Goal: Information Seeking & Learning: Find specific fact

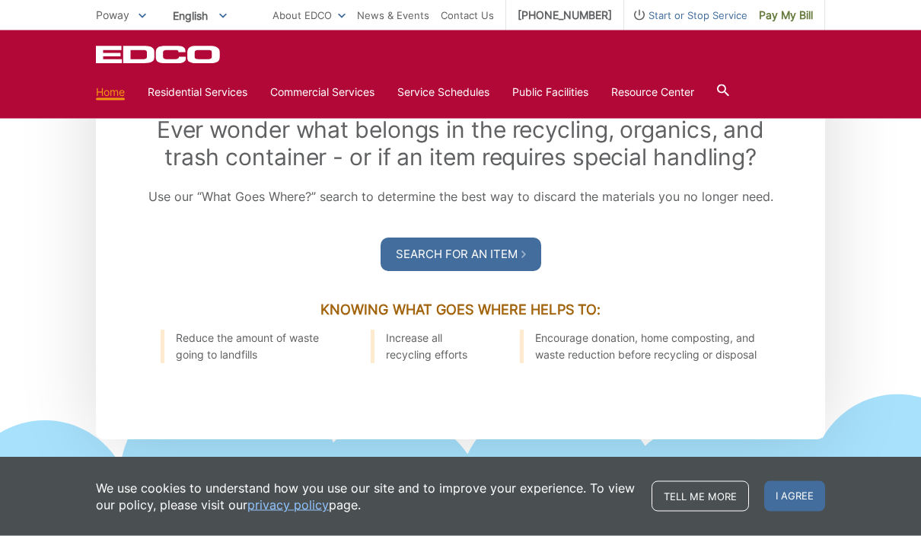
scroll to position [1803, 0]
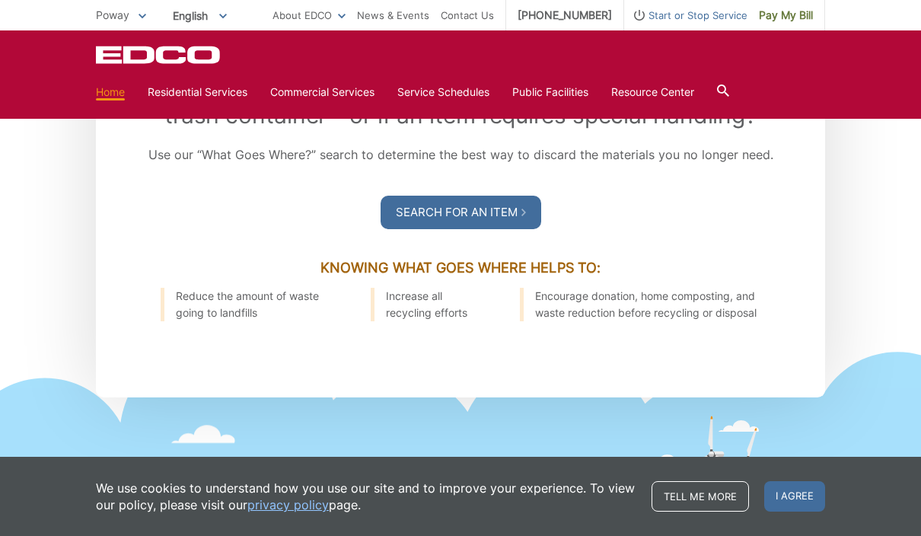
click at [493, 225] on link "Search For an Item" at bounding box center [461, 212] width 161 height 33
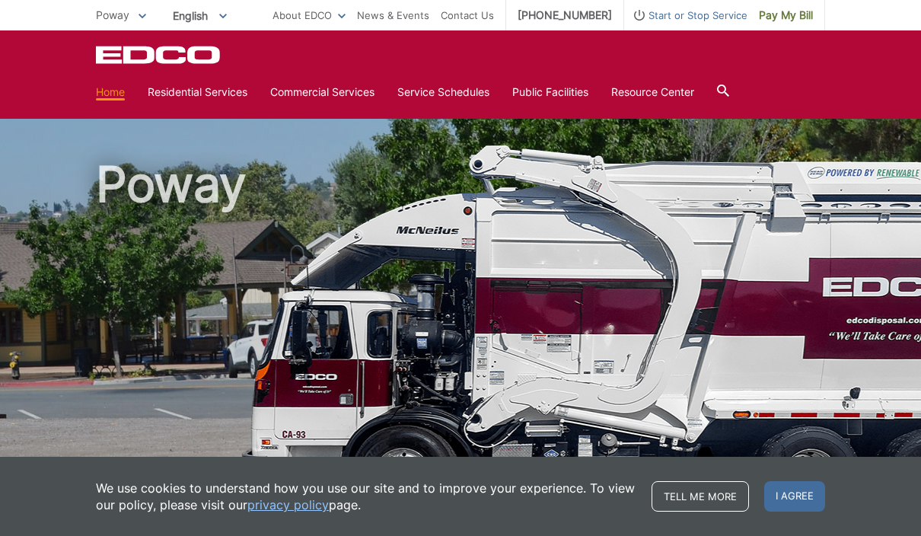
scroll to position [1869, 0]
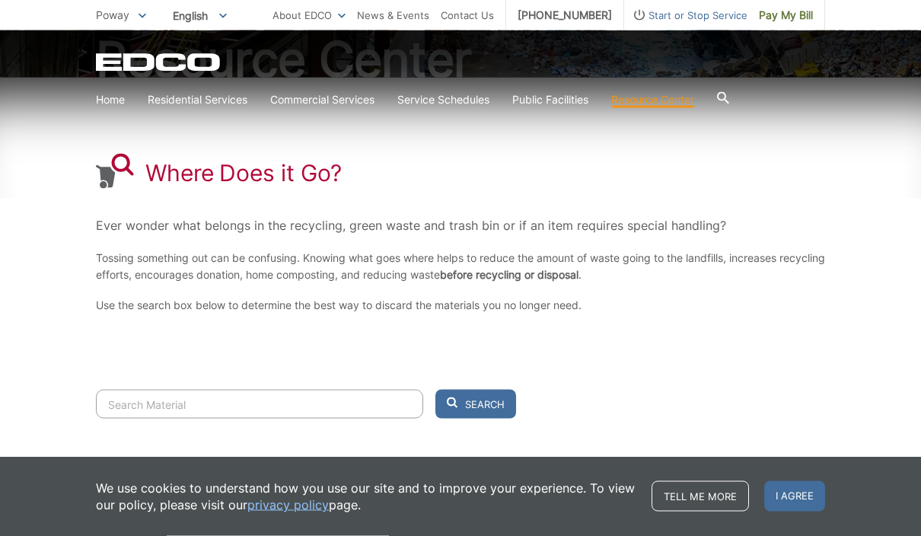
scroll to position [206, 0]
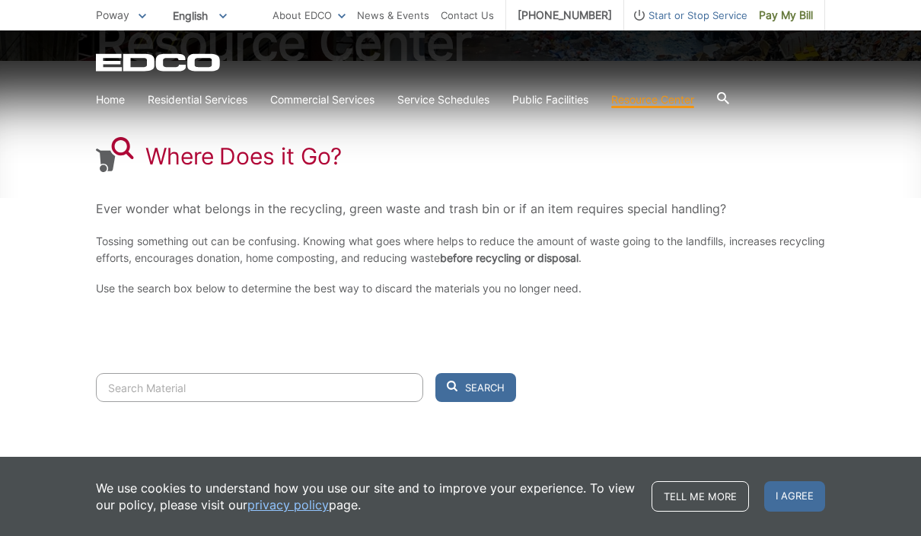
click at [297, 380] on input "Search" at bounding box center [259, 387] width 327 height 29
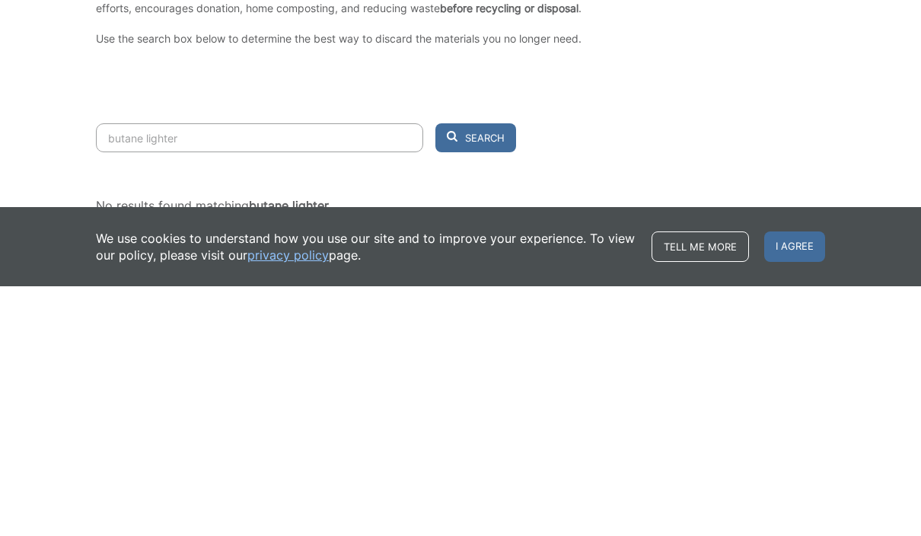
click at [476, 373] on button "Search" at bounding box center [475, 387] width 81 height 29
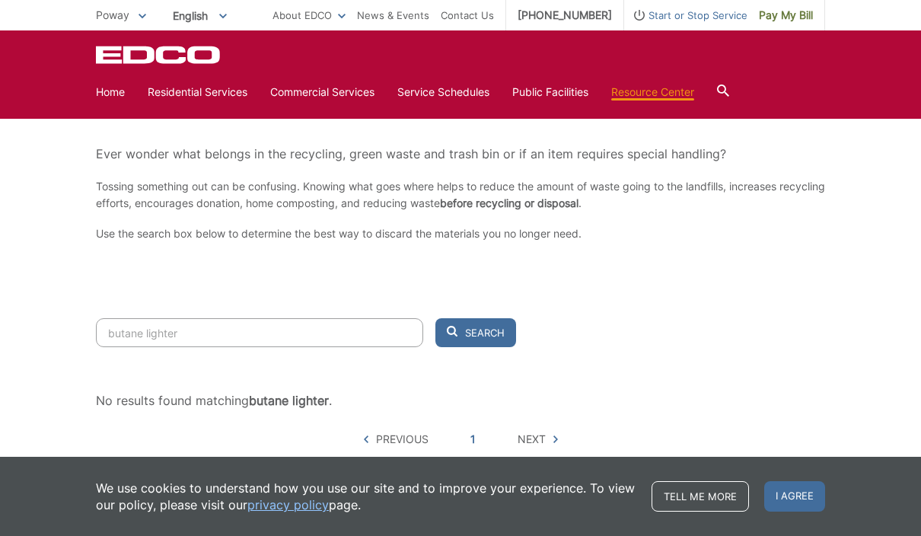
click at [217, 324] on input "butane lighter" at bounding box center [259, 332] width 327 height 29
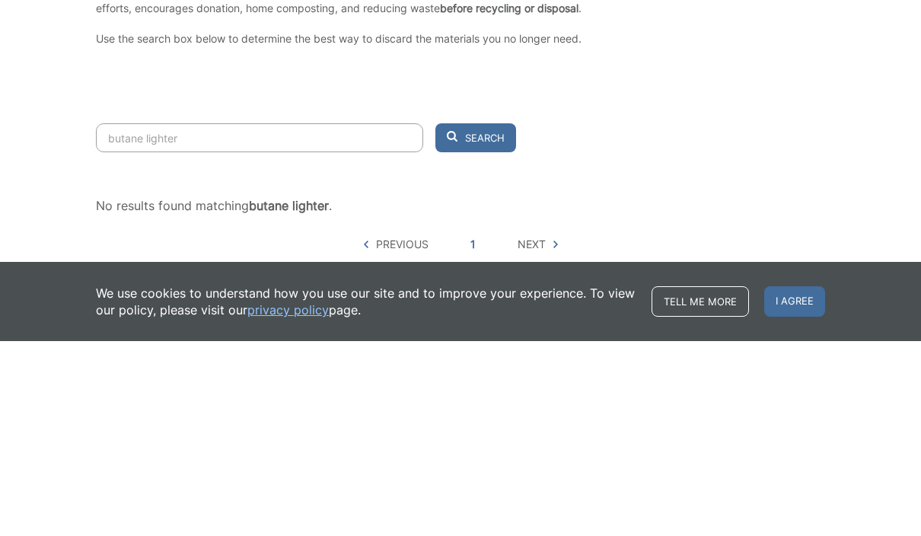
click at [234, 318] on input "butane lighter" at bounding box center [259, 332] width 327 height 29
click at [476, 318] on button "Search" at bounding box center [475, 332] width 81 height 29
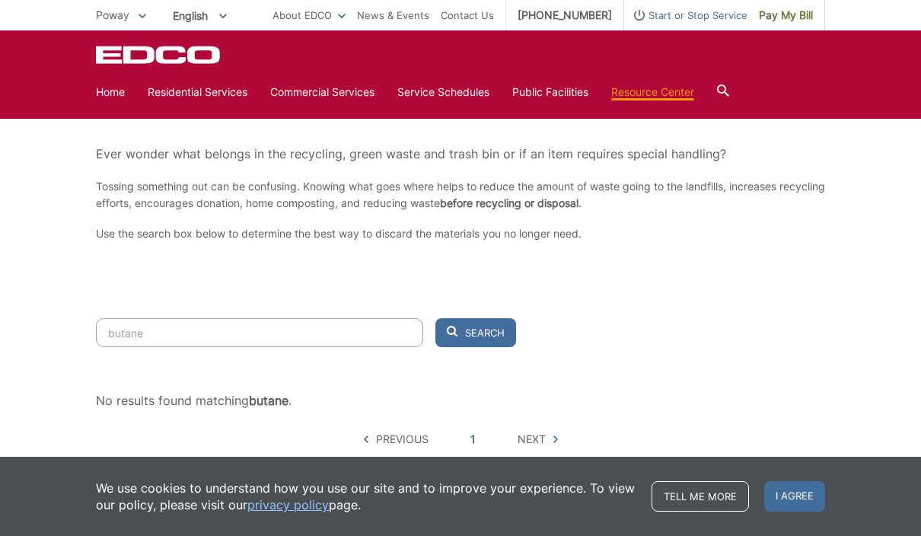
click at [209, 324] on input "butane" at bounding box center [259, 332] width 327 height 29
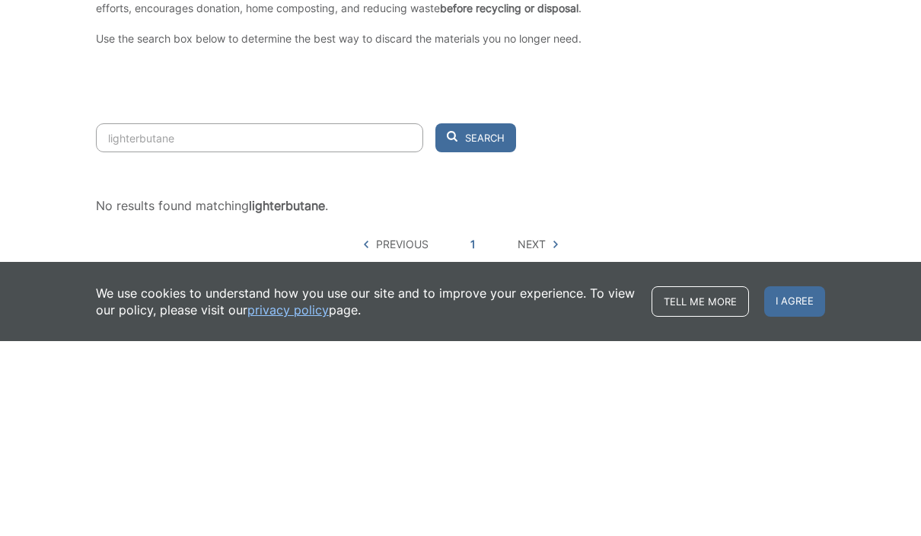
click at [334, 318] on input "lighterbutane" at bounding box center [259, 332] width 327 height 29
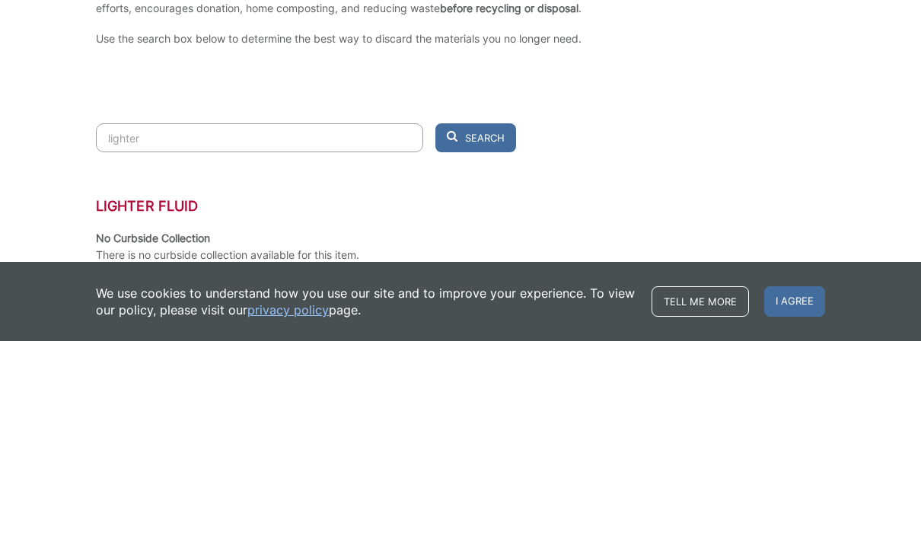
type input "lighter"
click at [476, 318] on button "Search" at bounding box center [475, 332] width 81 height 29
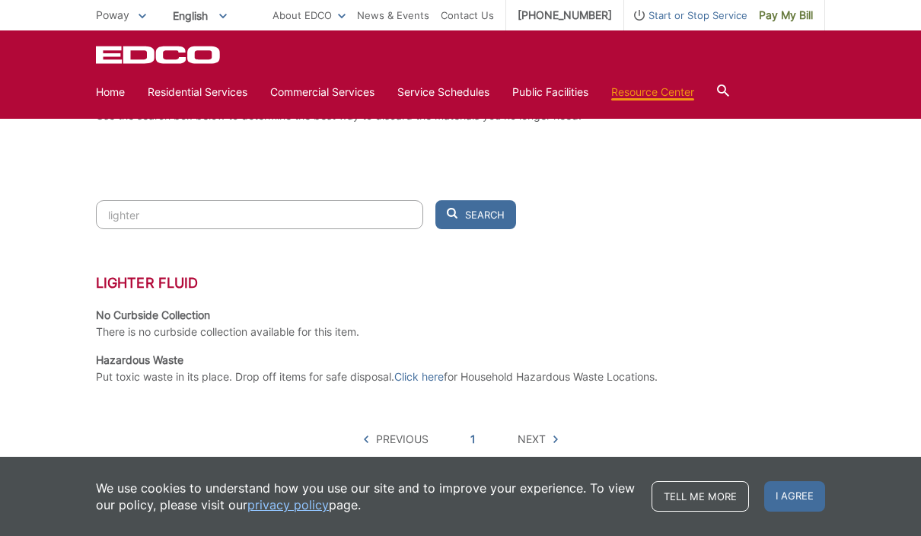
scroll to position [445, 0]
